Goal: Information Seeking & Learning: Find contact information

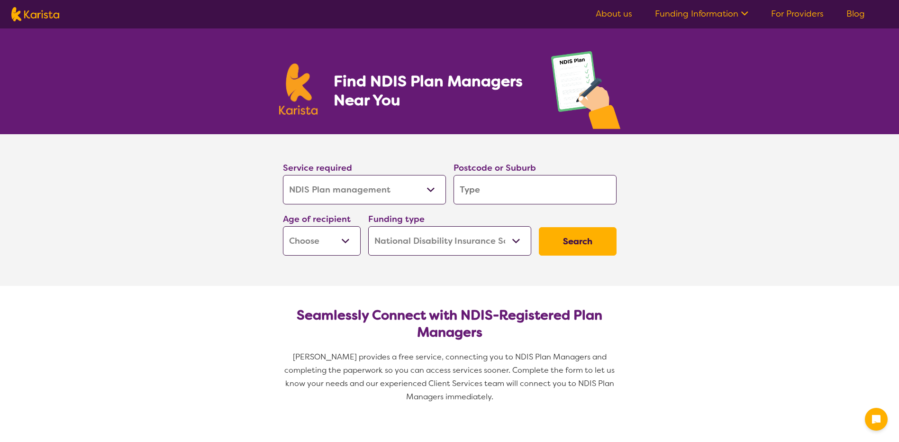
select select "NDIS Plan management"
select select "NDIS"
select select "NDIS Plan management"
select select "NDIS"
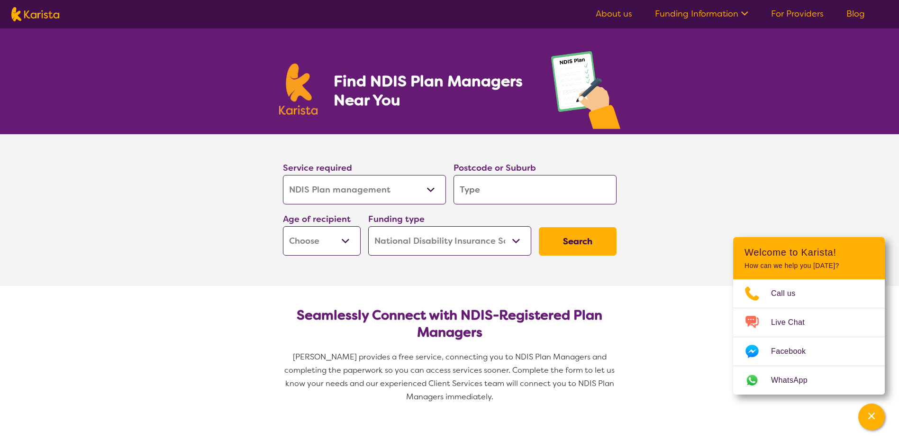
click at [502, 190] on input "search" at bounding box center [534, 189] width 163 height 29
type input "2"
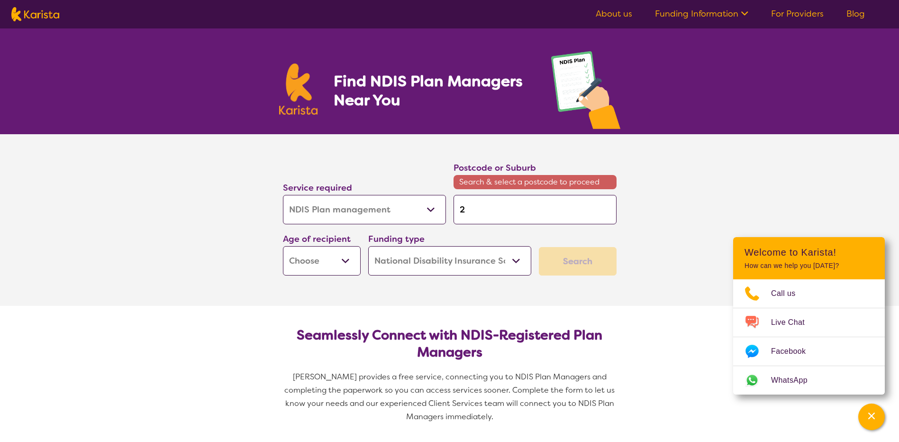
type input "25"
type input "252"
type input "2520"
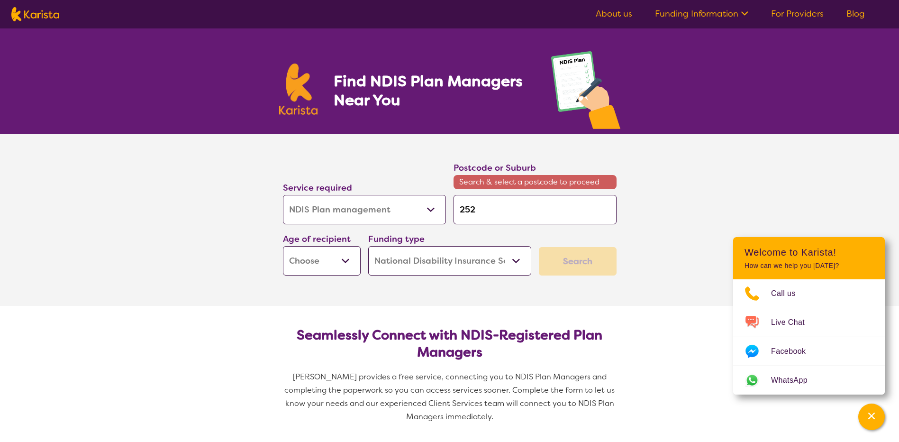
type input "2520"
drag, startPoint x: 491, startPoint y: 211, endPoint x: 488, endPoint y: 192, distance: 19.2
click at [469, 210] on input "2520" at bounding box center [534, 209] width 163 height 29
type input "250"
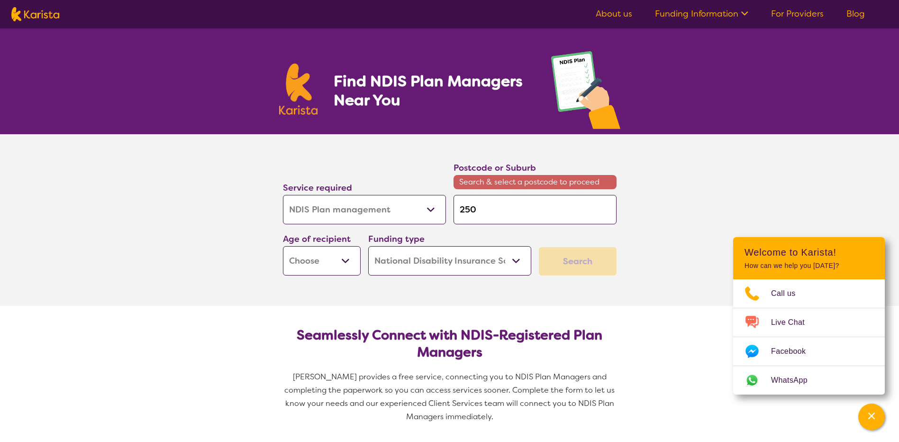
type input "2500"
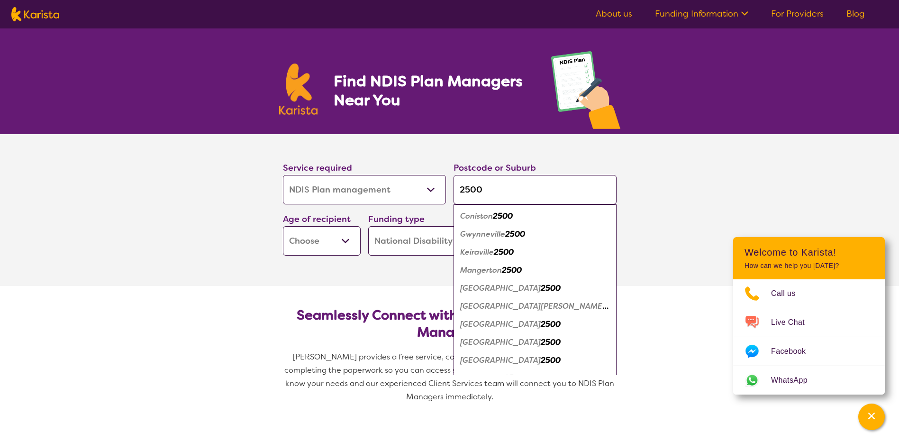
type input "2500"
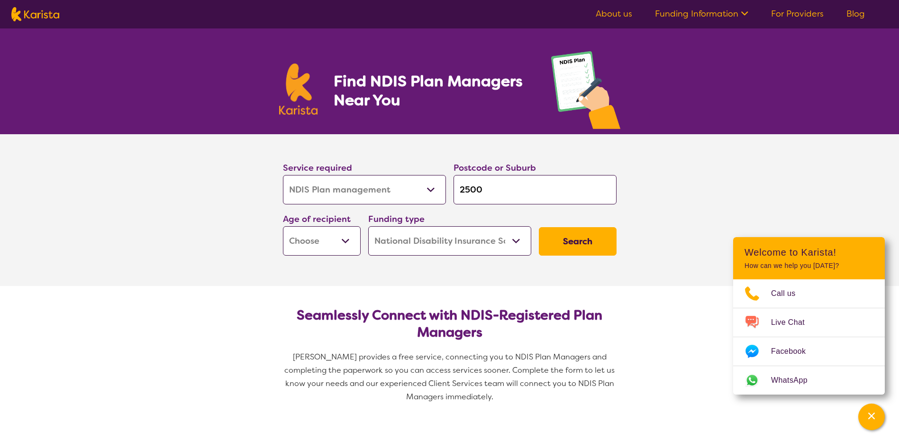
click at [350, 238] on select "Early Childhood - 0 to 9 Child - 10 to 11 Adolescent - 12 to 17 Adult - 18 to 6…" at bounding box center [322, 240] width 78 height 29
select select "AS"
click at [283, 226] on select "Early Childhood - 0 to 9 Child - 10 to 11 Adolescent - 12 to 17 Adult - 18 to 6…" at bounding box center [322, 240] width 78 height 29
select select "AS"
click at [470, 244] on select "Home Care Package (HCP) National Disability Insurance Scheme (NDIS) I don't know" at bounding box center [449, 240] width 163 height 29
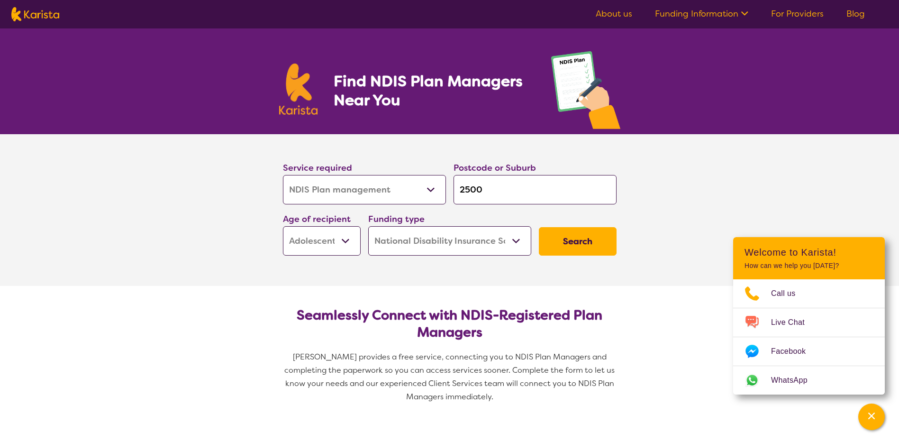
click at [567, 238] on button "Search" at bounding box center [578, 241] width 78 height 28
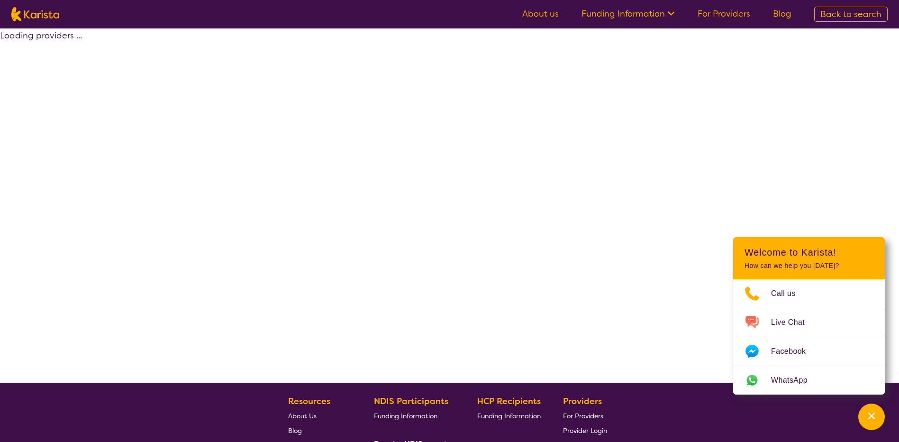
select select "by_score"
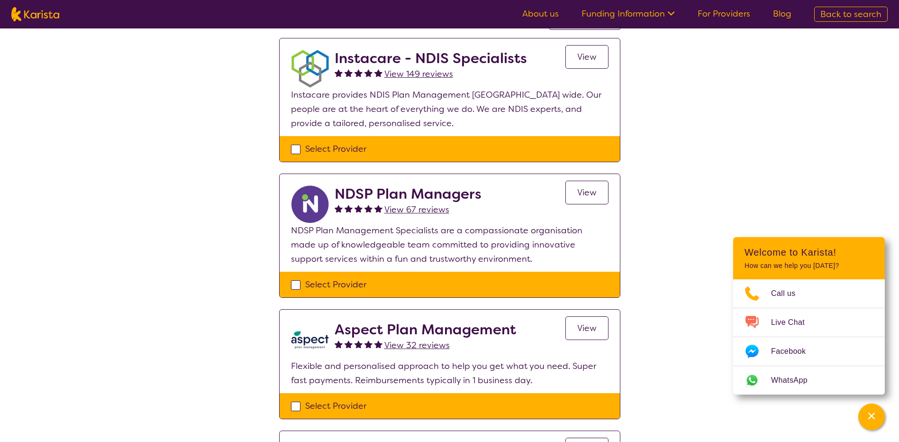
scroll to position [95, 0]
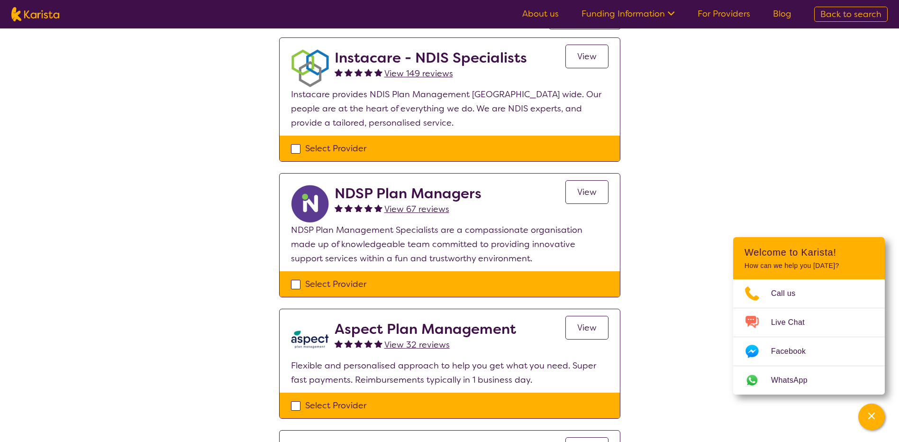
drag, startPoint x: 581, startPoint y: 329, endPoint x: 600, endPoint y: 327, distance: 19.0
click at [582, 329] on span "View" at bounding box center [586, 327] width 19 height 11
